Goal: Register for event/course

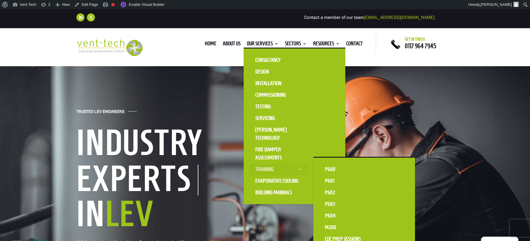
click at [262, 167] on link "Training" at bounding box center [278, 169] width 58 height 12
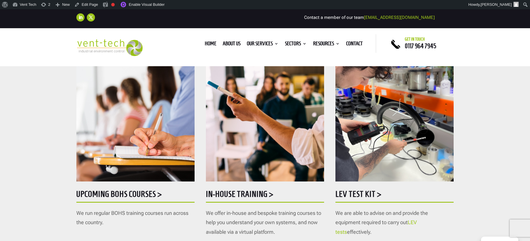
scroll to position [281, 0]
click at [169, 153] on img at bounding box center [135, 104] width 118 height 153
click at [143, 193] on h5 "Upcoming BOHS courses >" at bounding box center [135, 194] width 118 height 11
click at [158, 195] on h5 "Upcoming BOHS courses >" at bounding box center [135, 194] width 118 height 11
click at [162, 155] on img at bounding box center [135, 104] width 118 height 153
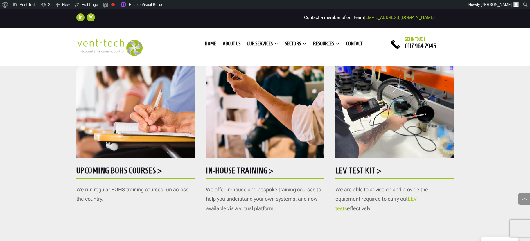
scroll to position [375, 0]
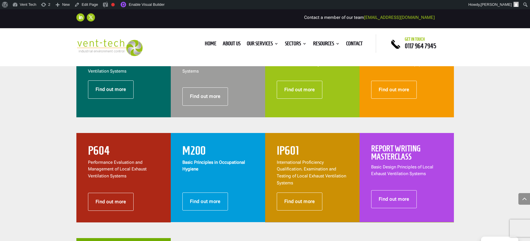
scroll to position [100, 0]
